Goal: Information Seeking & Learning: Learn about a topic

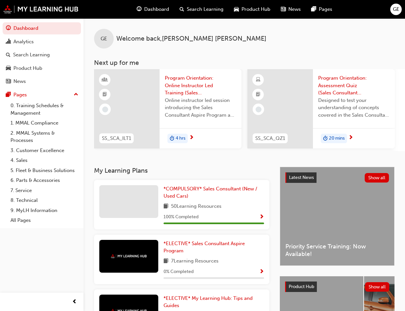
click at [179, 84] on span "Program Orientation: Online Instructor Led Training (Sales Consultant Aspire Pr…" at bounding box center [200, 85] width 71 height 22
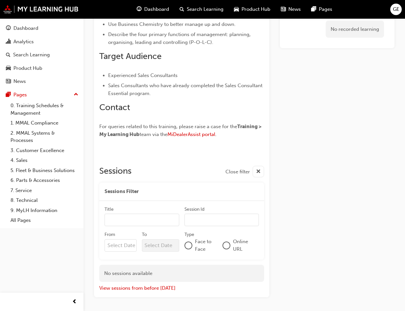
scroll to position [421, 0]
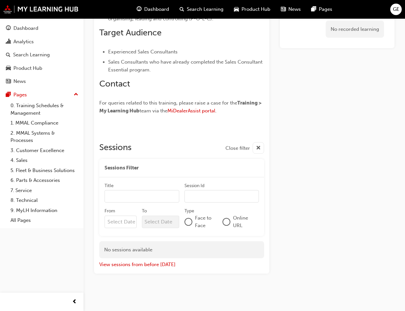
click at [125, 220] on input "From" at bounding box center [121, 222] width 32 height 12
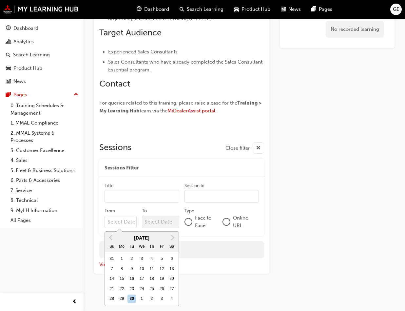
click at [140, 178] on div "Title Session Id From Previous Month Next Month September 2025 Su Mo Tu We Th F…" at bounding box center [181, 206] width 165 height 59
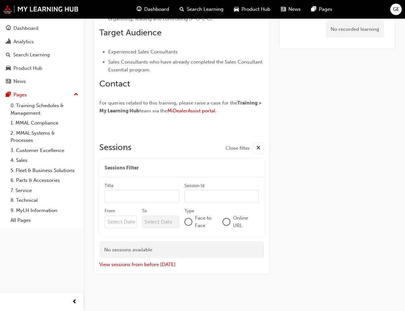
click at [142, 180] on div "Title Session Id From To Type Face to Face Online URL" at bounding box center [181, 206] width 165 height 59
click at [133, 203] on div "Title Session Id" at bounding box center [182, 196] width 154 height 26
click at [134, 198] on input "Title" at bounding box center [142, 196] width 75 height 12
click at [160, 135] on div at bounding box center [181, 134] width 165 height 5
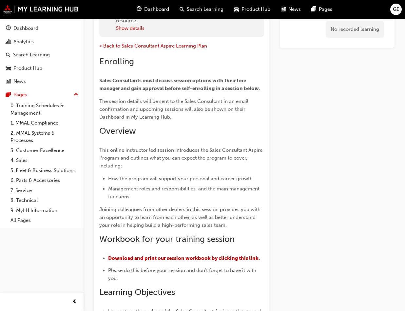
scroll to position [52, 0]
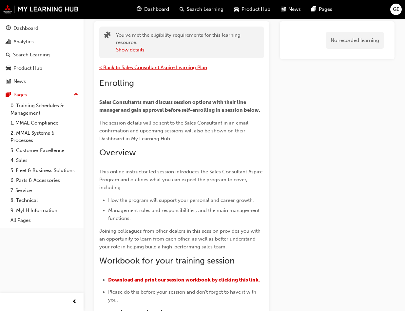
click at [138, 67] on span "< Back to Sales Consultant Aspire Learning Plan" at bounding box center [153, 68] width 108 height 6
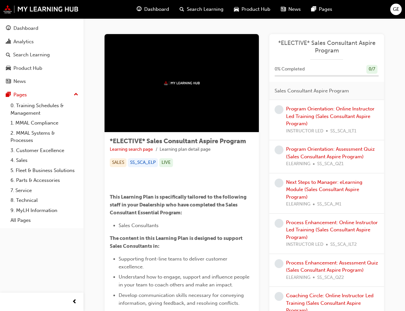
click at [343, 112] on div "Program Orientation: Online Instructor Led Training (Sales Consultant Aspire Pr…" at bounding box center [332, 119] width 93 height 29
click at [338, 115] on link "Program Orientation: Online Instructor Led Training (Sales Consultant Aspire Pr…" at bounding box center [330, 116] width 88 height 21
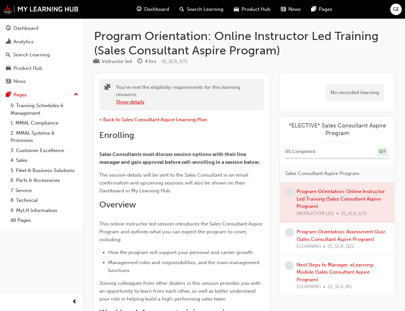
click at [137, 101] on button "Show details" at bounding box center [130, 102] width 29 height 8
